Goal: Book appointment/travel/reservation

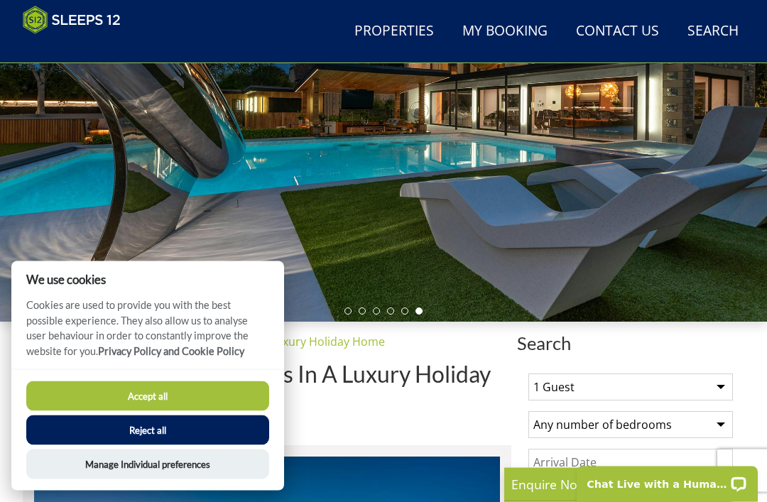
scroll to position [220, 0]
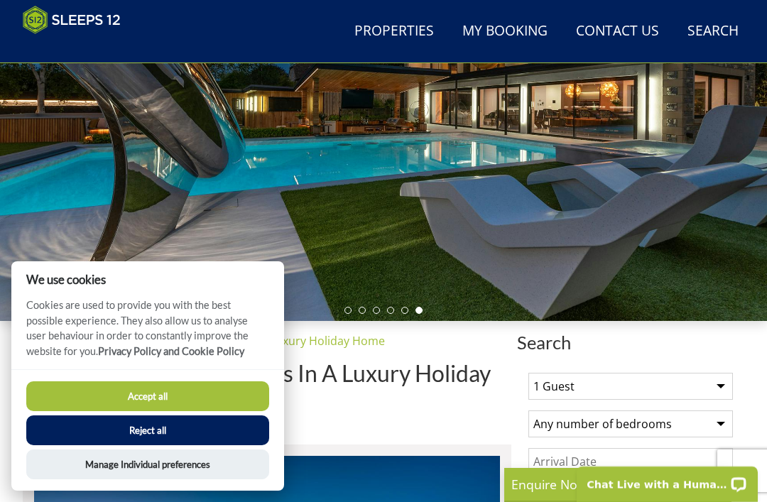
click at [224, 411] on button "Accept all" at bounding box center [147, 396] width 243 height 30
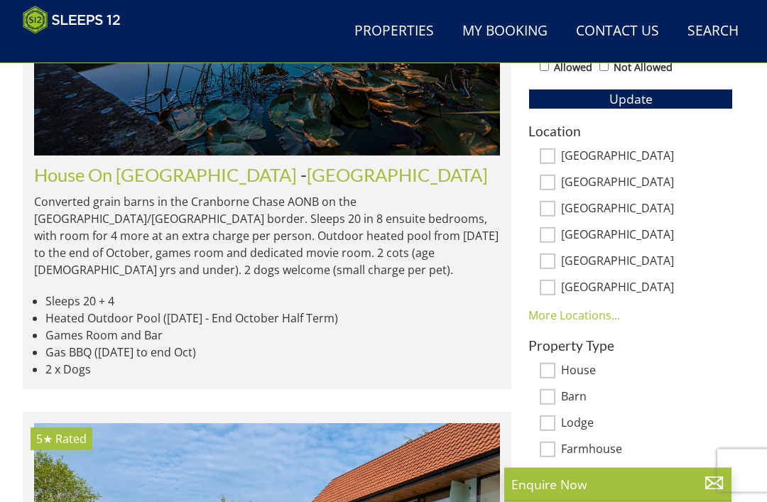
scroll to position [823, 0]
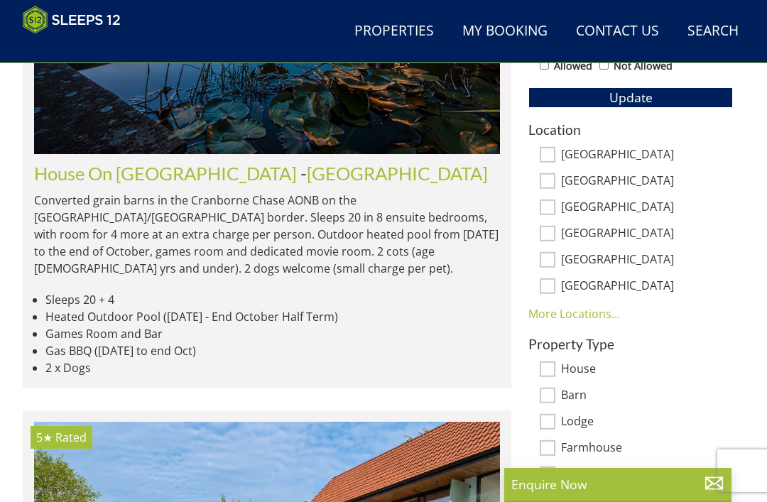
click at [338, 359] on li "2 x Dogs" at bounding box center [272, 367] width 454 height 17
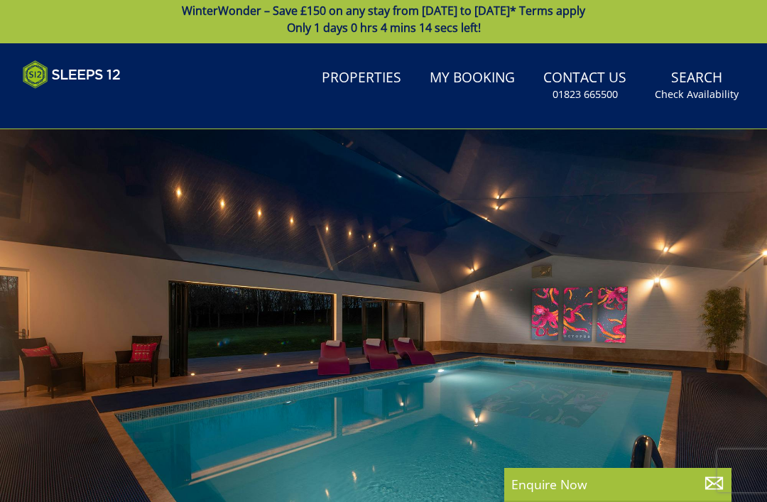
scroll to position [0, 0]
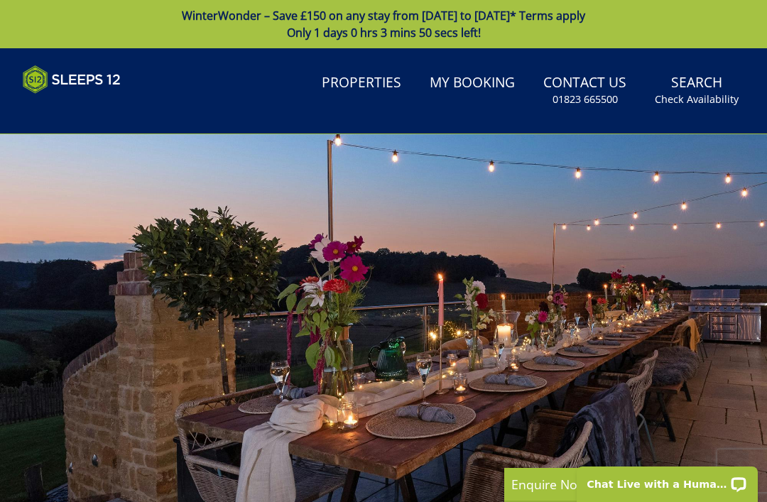
click at [92, 79] on img at bounding box center [72, 79] width 98 height 28
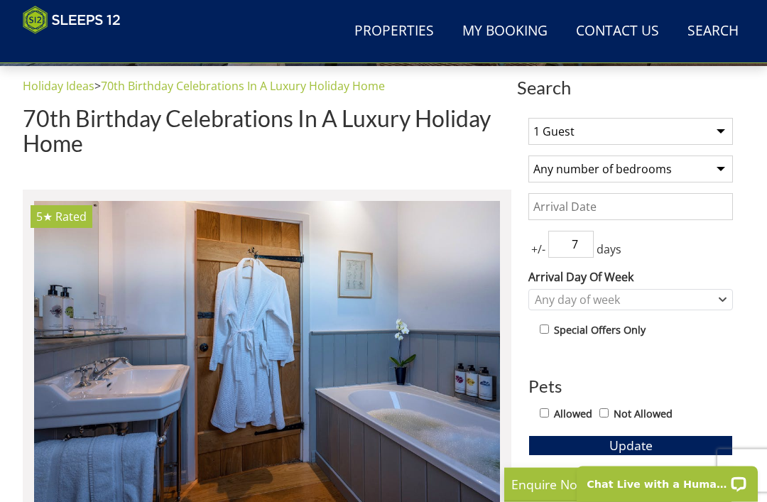
scroll to position [473, 0]
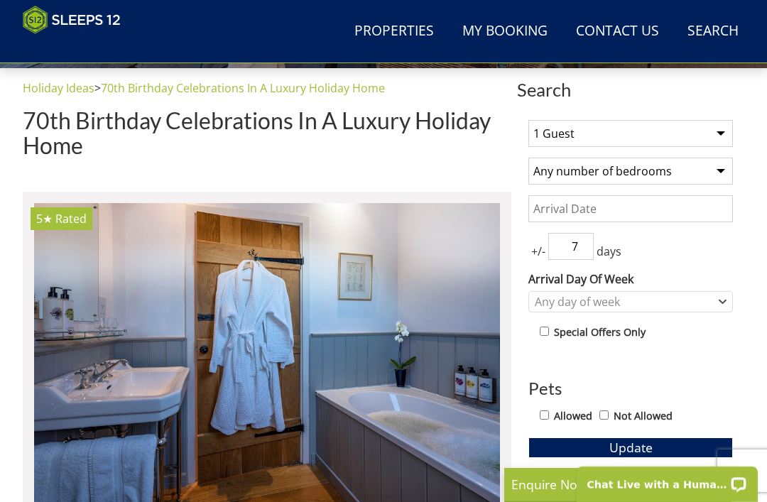
click at [725, 122] on select "1 Guest 2 Guests 3 Guests 4 Guests 5 Guests 6 Guests 7 Guests 8 Guests 9 Guests…" at bounding box center [630, 133] width 204 height 27
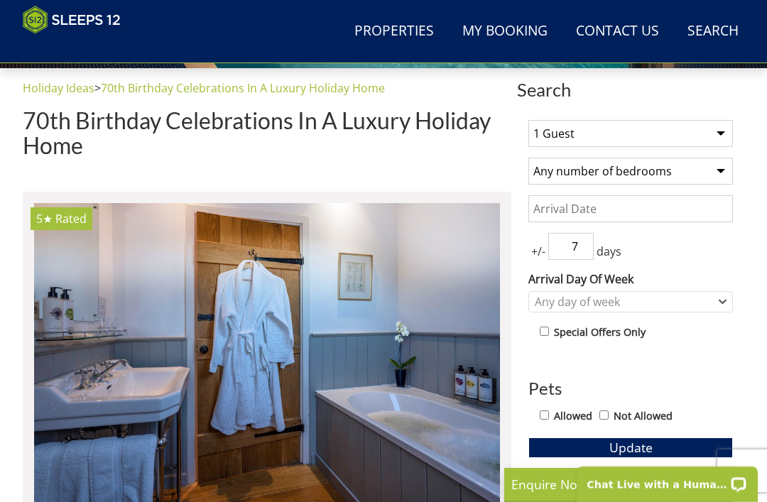
select select "9"
click at [725, 178] on select "Any number of bedrooms 4 Bedrooms 5 Bedrooms 6 Bedrooms 7 Bedrooms 8 Bedrooms 9…" at bounding box center [630, 171] width 204 height 27
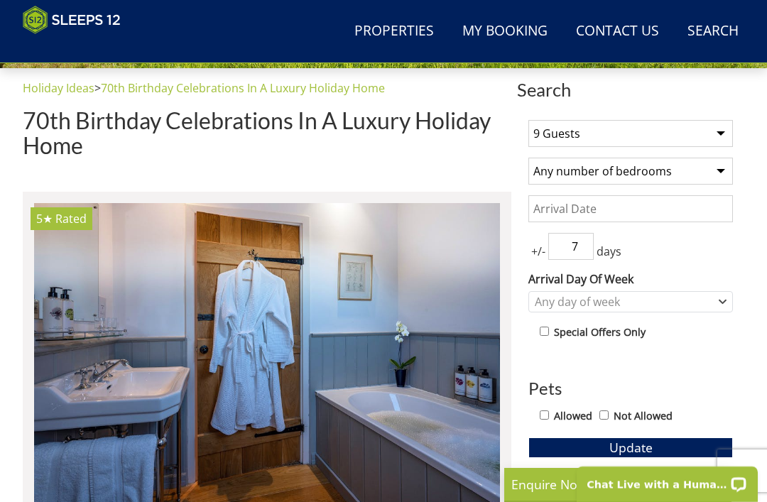
select select "6"
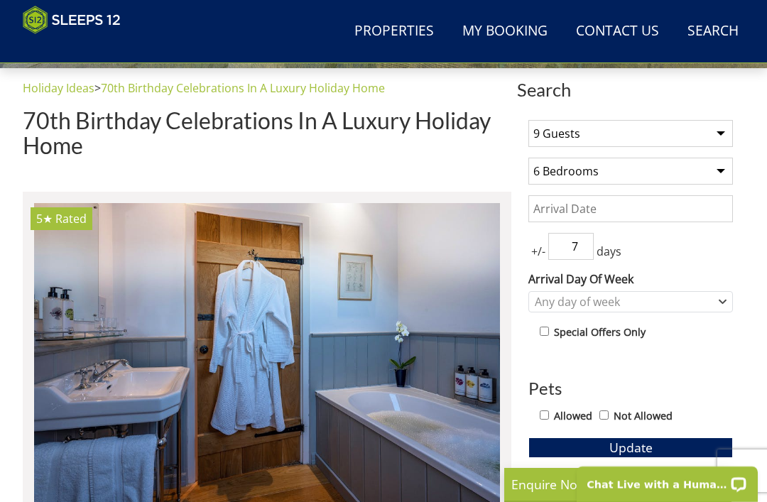
click at [666, 207] on input "Date" at bounding box center [630, 208] width 204 height 27
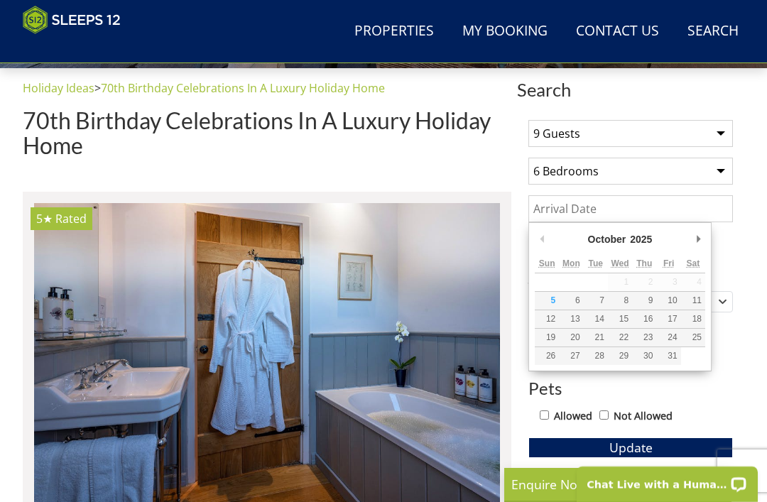
scroll to position [472, 0]
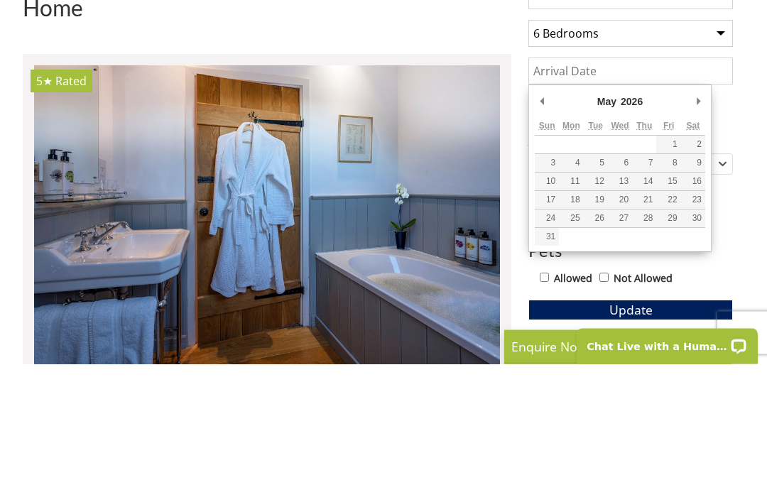
type input "23/05/2026"
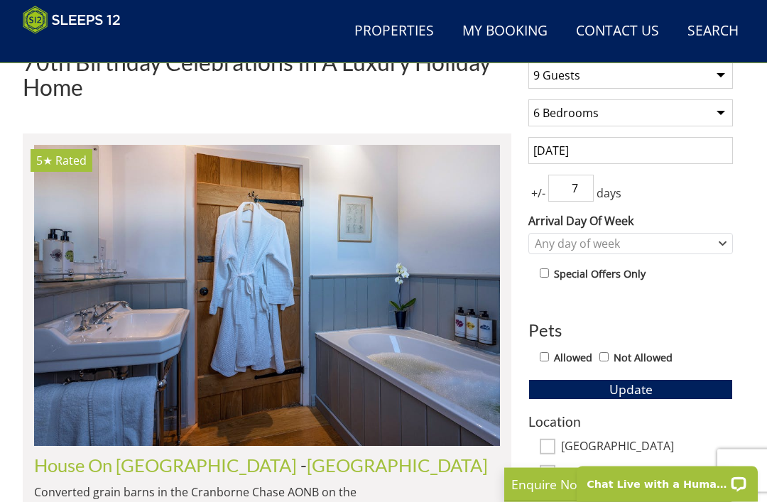
scroll to position [529, 0]
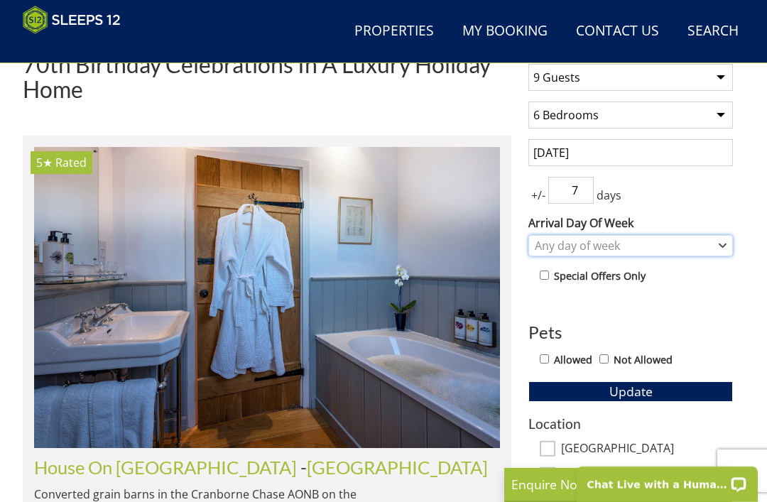
click at [724, 247] on icon "Combobox" at bounding box center [722, 245] width 8 height 9
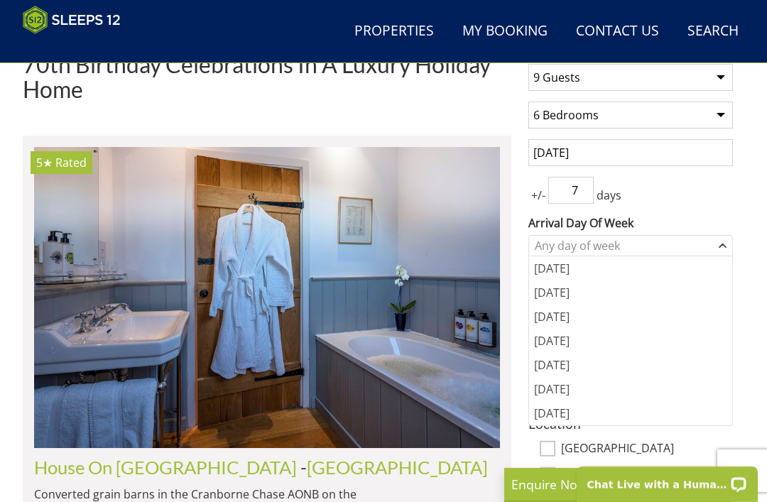
click at [565, 391] on div "[DATE]" at bounding box center [630, 389] width 203 height 24
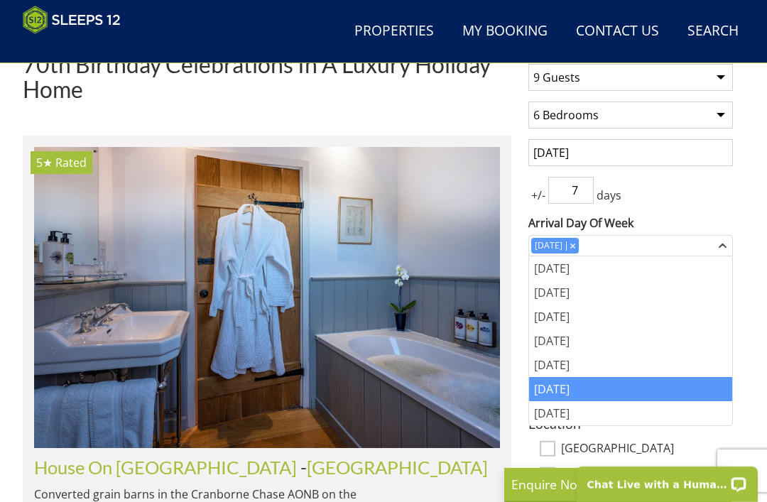
click at [714, 195] on div "+/- 7 days" at bounding box center [630, 190] width 204 height 27
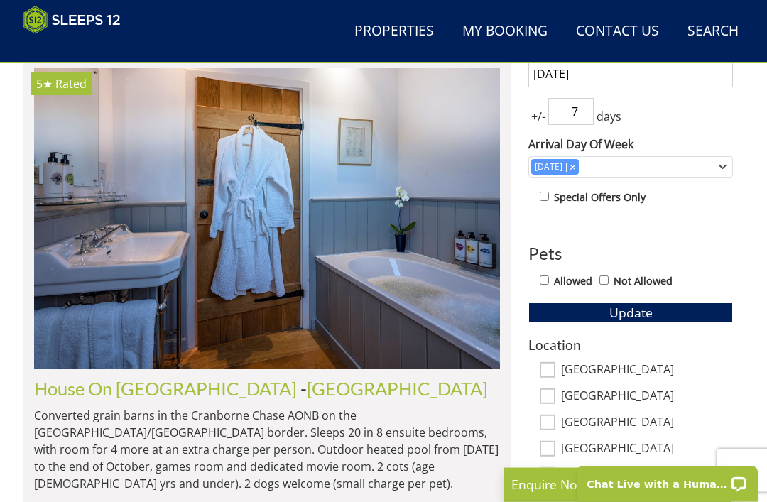
scroll to position [608, 0]
click at [541, 284] on input "Allowed" at bounding box center [543, 279] width 9 height 9
checkbox input "true"
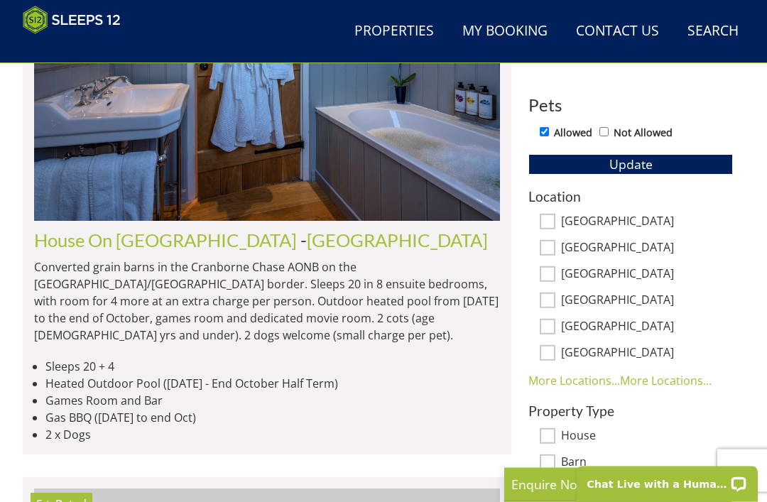
scroll to position [756, 0]
click at [551, 224] on input "[GEOGRAPHIC_DATA]" at bounding box center [547, 222] width 16 height 16
checkbox input "true"
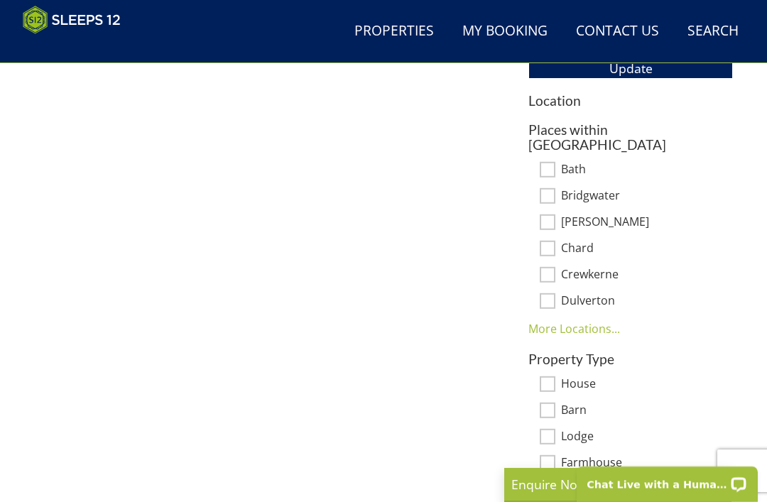
scroll to position [860, 0]
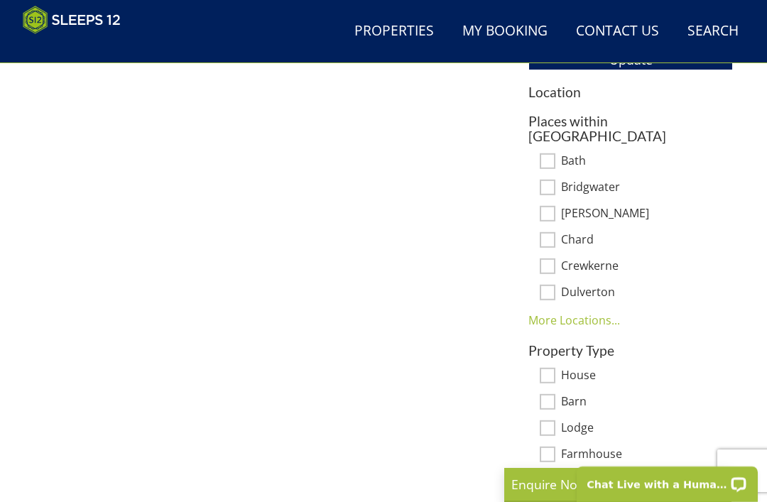
click at [599, 312] on link "More Locations..." at bounding box center [574, 320] width 92 height 16
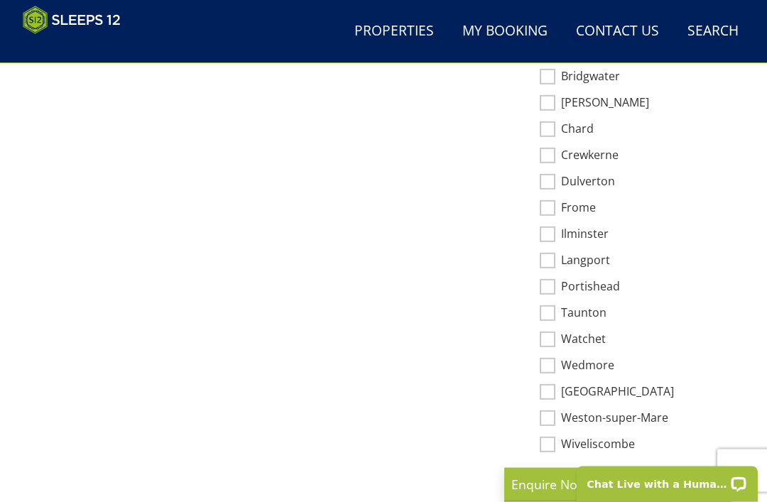
scroll to position [971, 0]
click at [556, 464] on link "Less Locations..." at bounding box center [571, 472] width 87 height 16
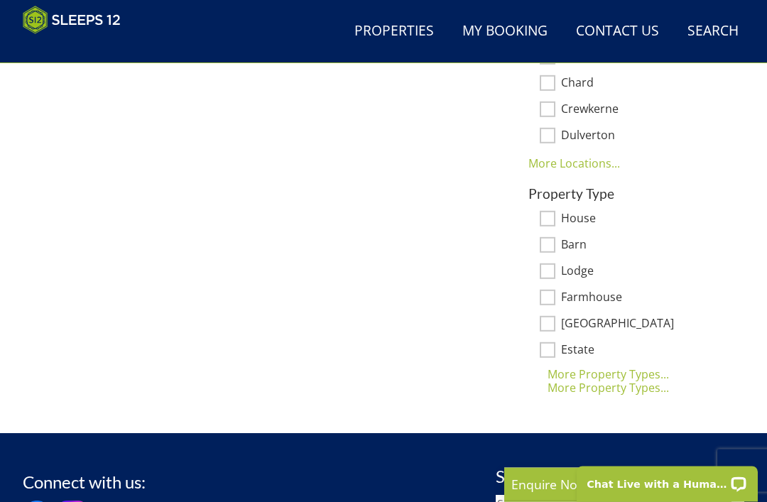
scroll to position [1023, 0]
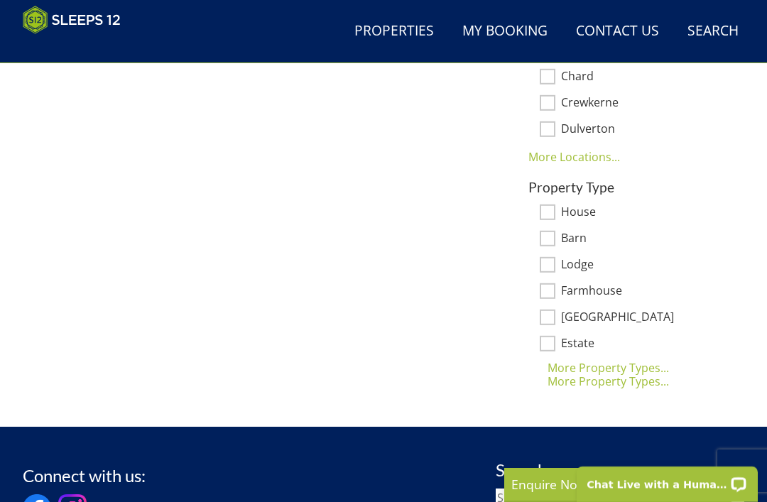
click at [620, 373] on div "More Property Types..." at bounding box center [630, 381] width 204 height 17
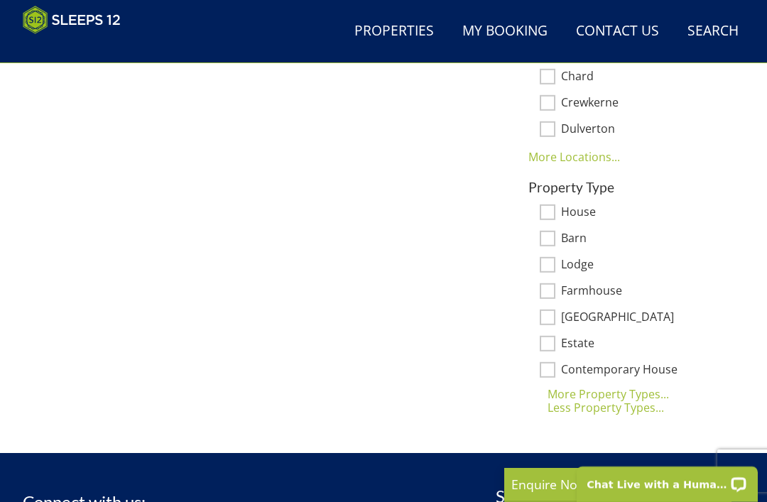
click at [549, 283] on input "Farmhouse" at bounding box center [547, 291] width 16 height 16
checkbox input "true"
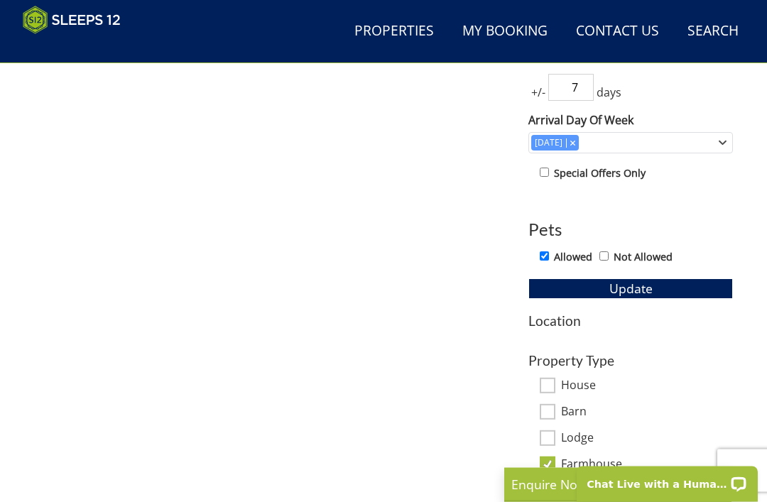
scroll to position [632, 0]
click at [628, 287] on span "Update" at bounding box center [630, 288] width 43 height 17
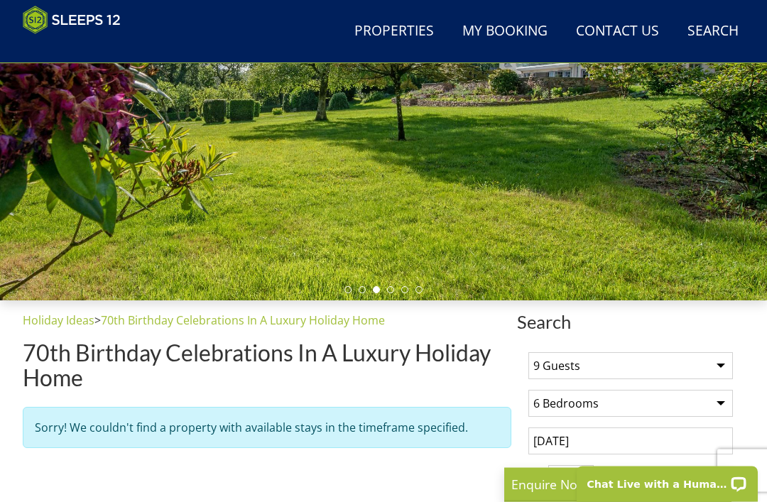
scroll to position [241, 0]
